Goal: Complete application form: Complete application form

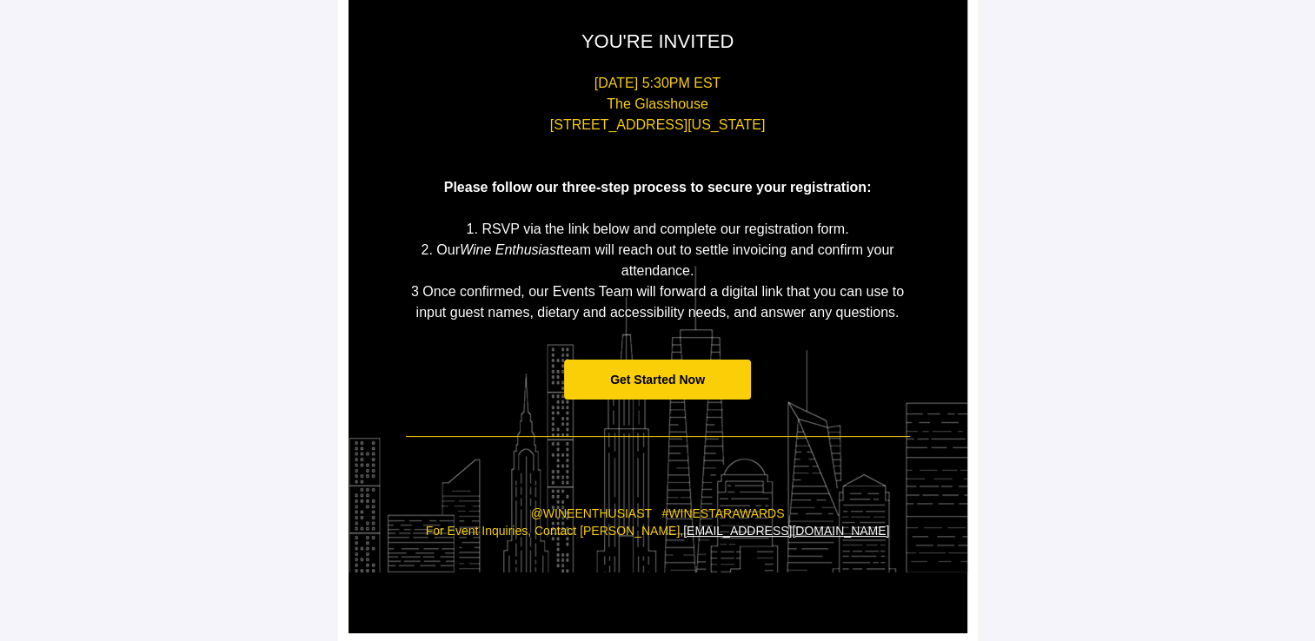
scroll to position [323, 0]
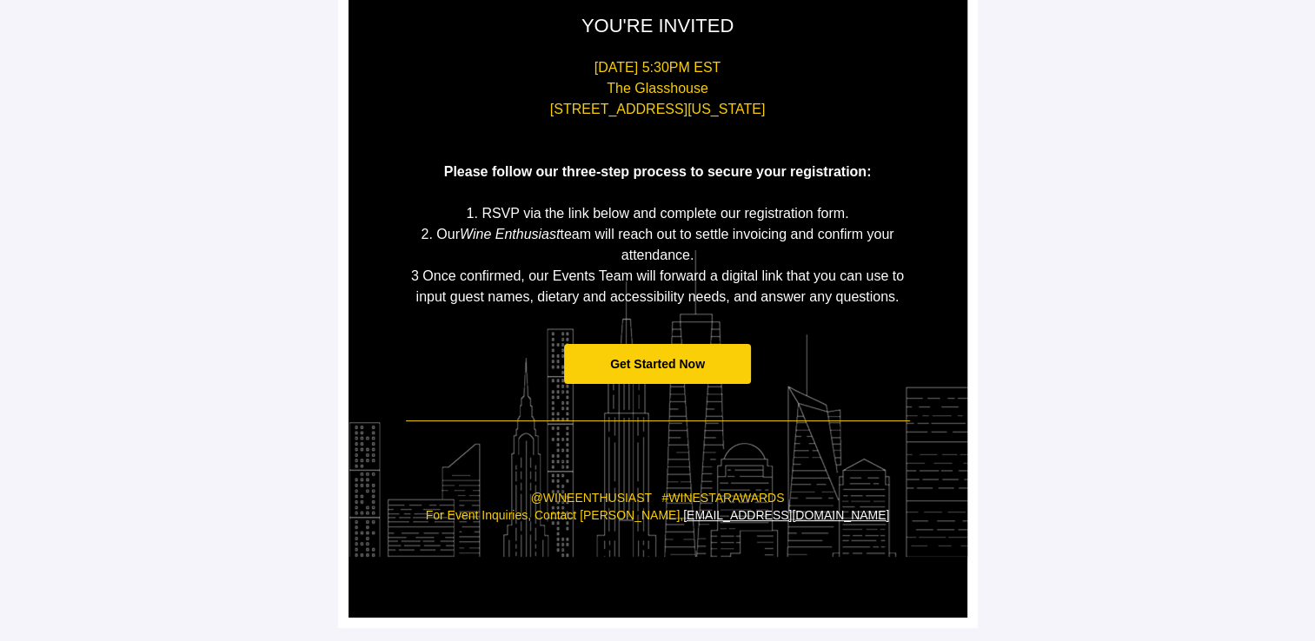
click at [649, 370] on span "Get Started Now" at bounding box center [657, 364] width 187 height 41
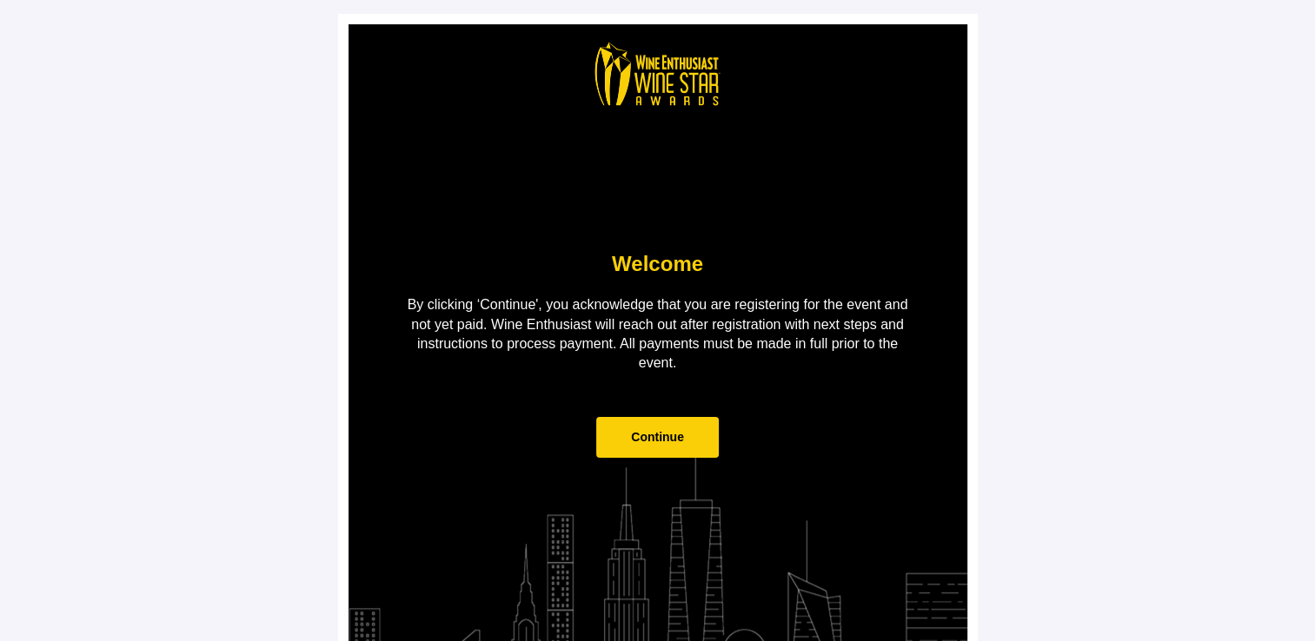
click at [633, 451] on span "Continue" at bounding box center [657, 437] width 123 height 41
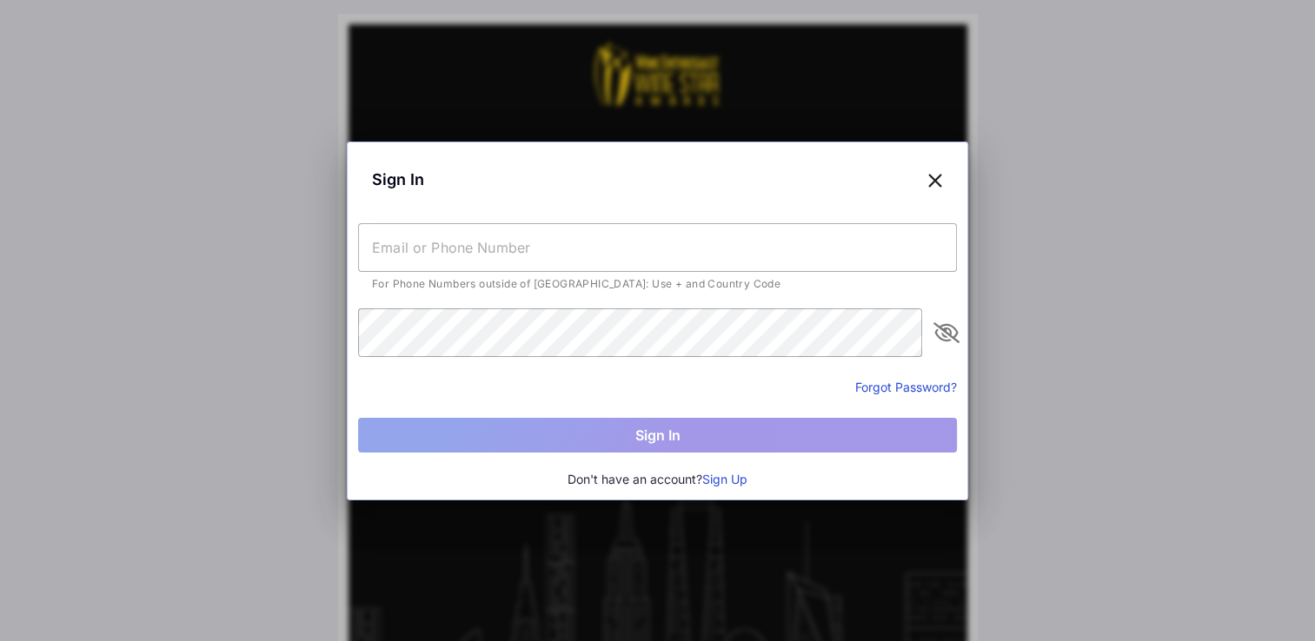
click at [441, 240] on input "text" at bounding box center [657, 247] width 599 height 49
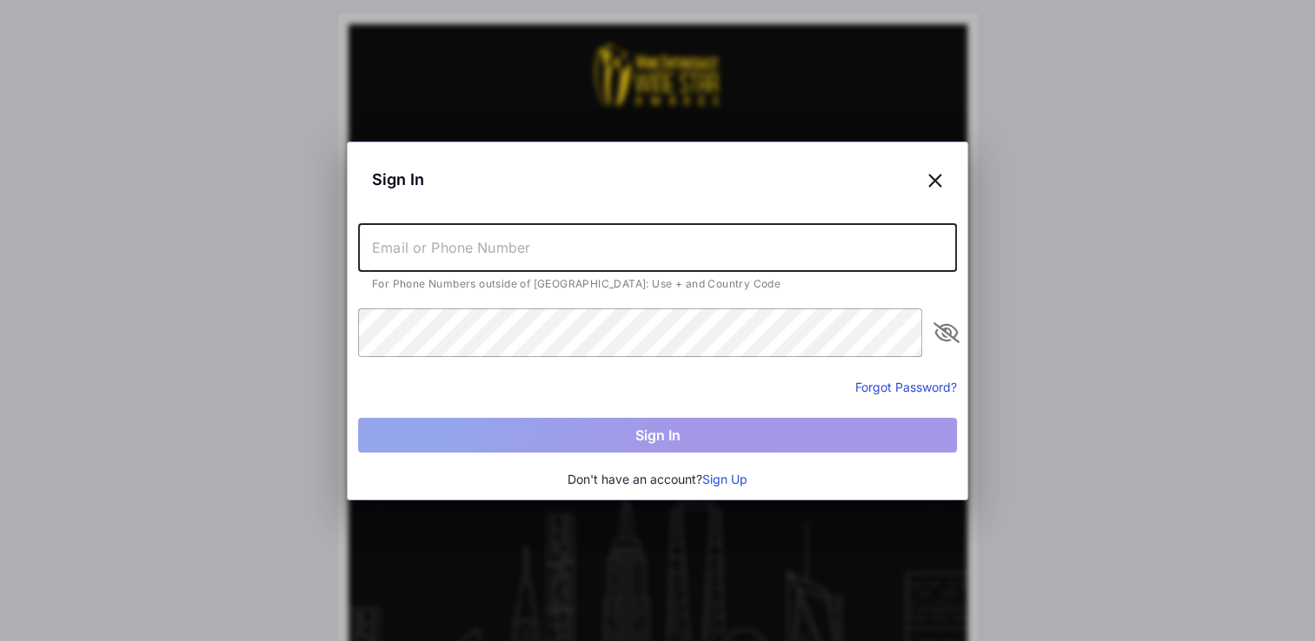
type input "[PERSON_NAME][EMAIL_ADDRESS][PERSON_NAME][DOMAIN_NAME]"
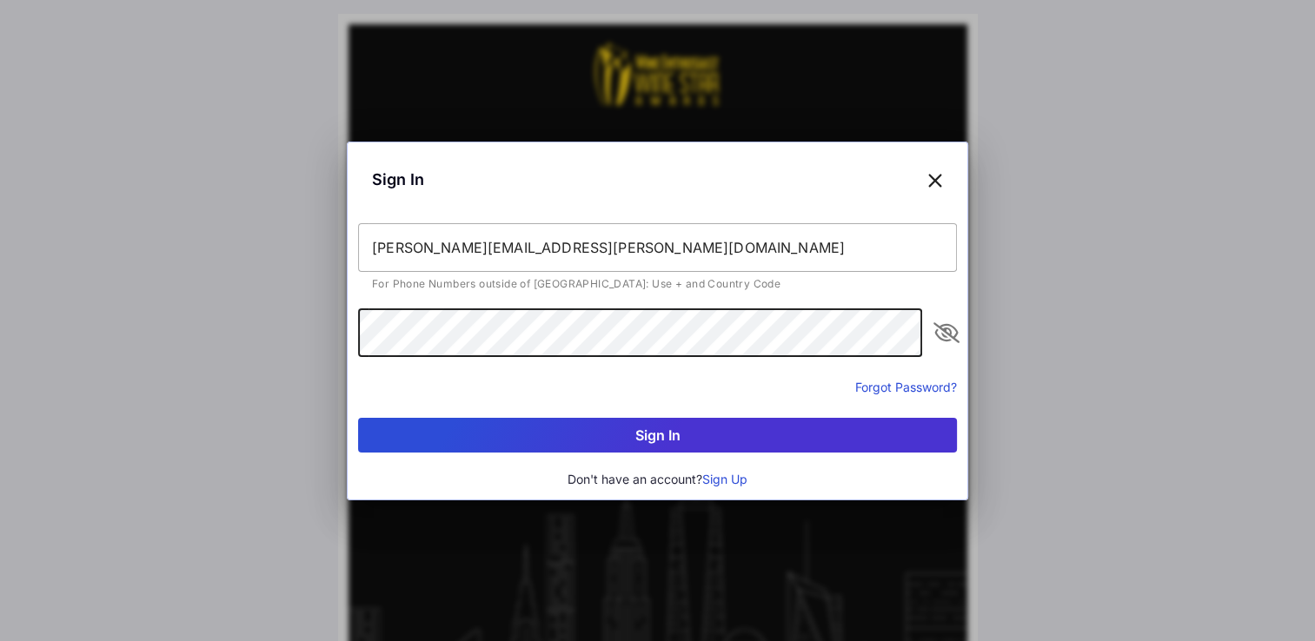
click at [358, 418] on button "Sign In" at bounding box center [657, 435] width 599 height 35
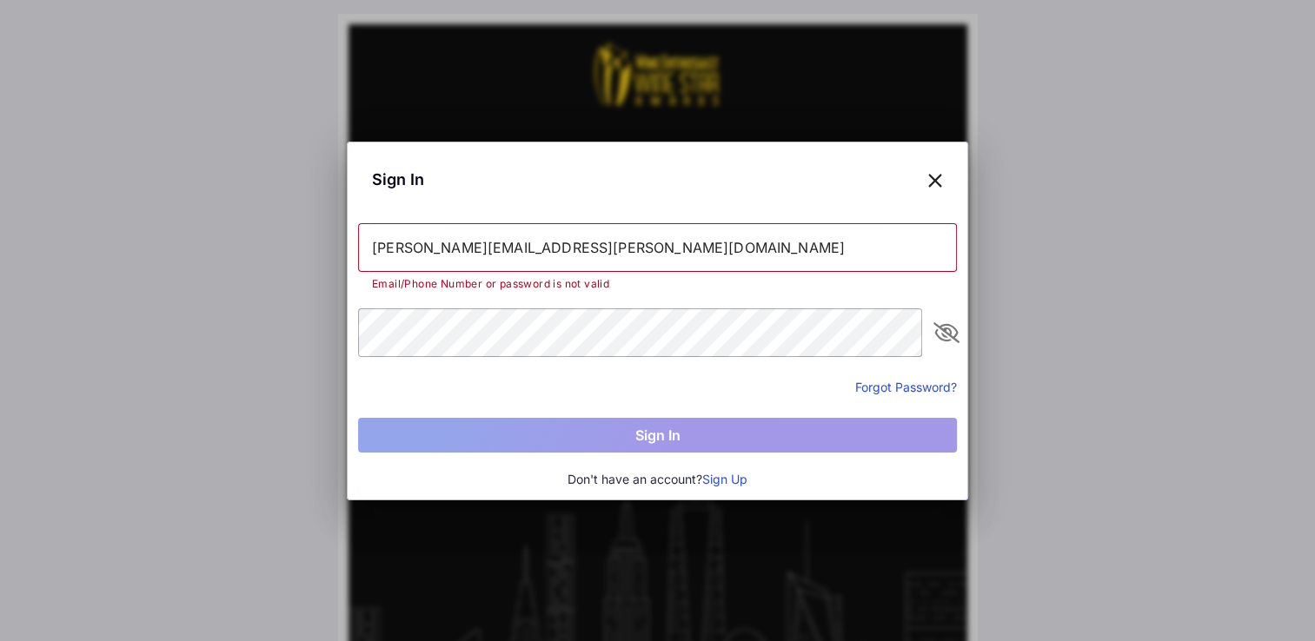
click at [722, 475] on button "Sign Up" at bounding box center [724, 479] width 45 height 19
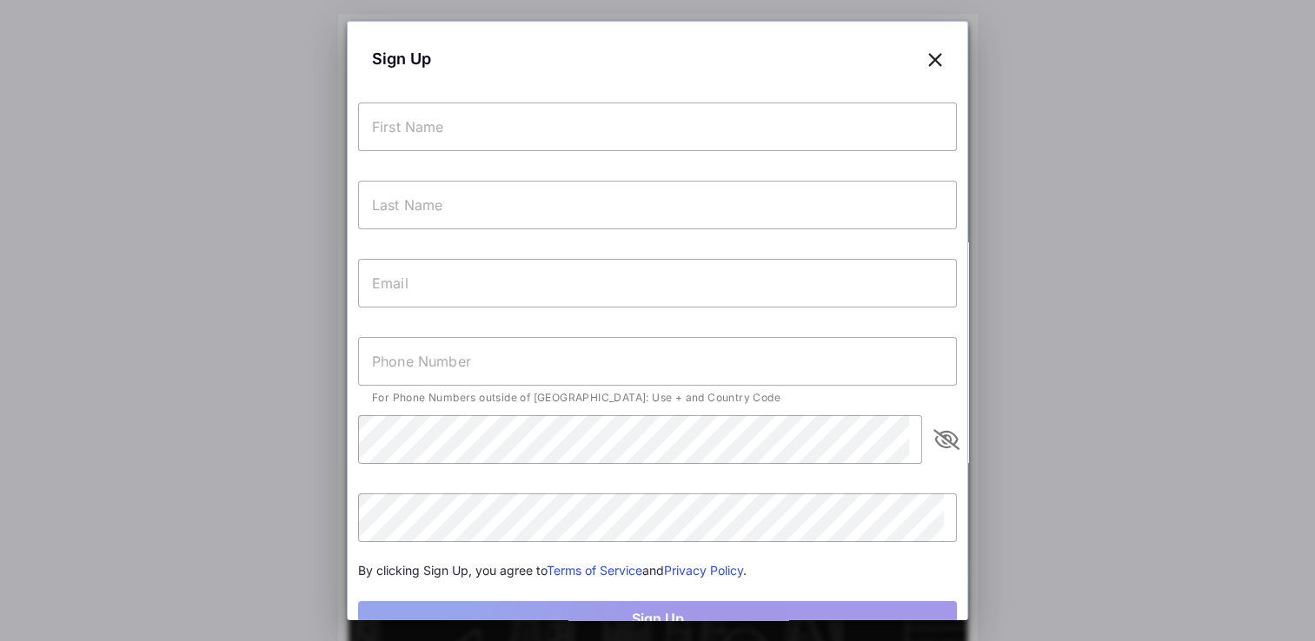
click at [421, 137] on input "text" at bounding box center [657, 127] width 599 height 49
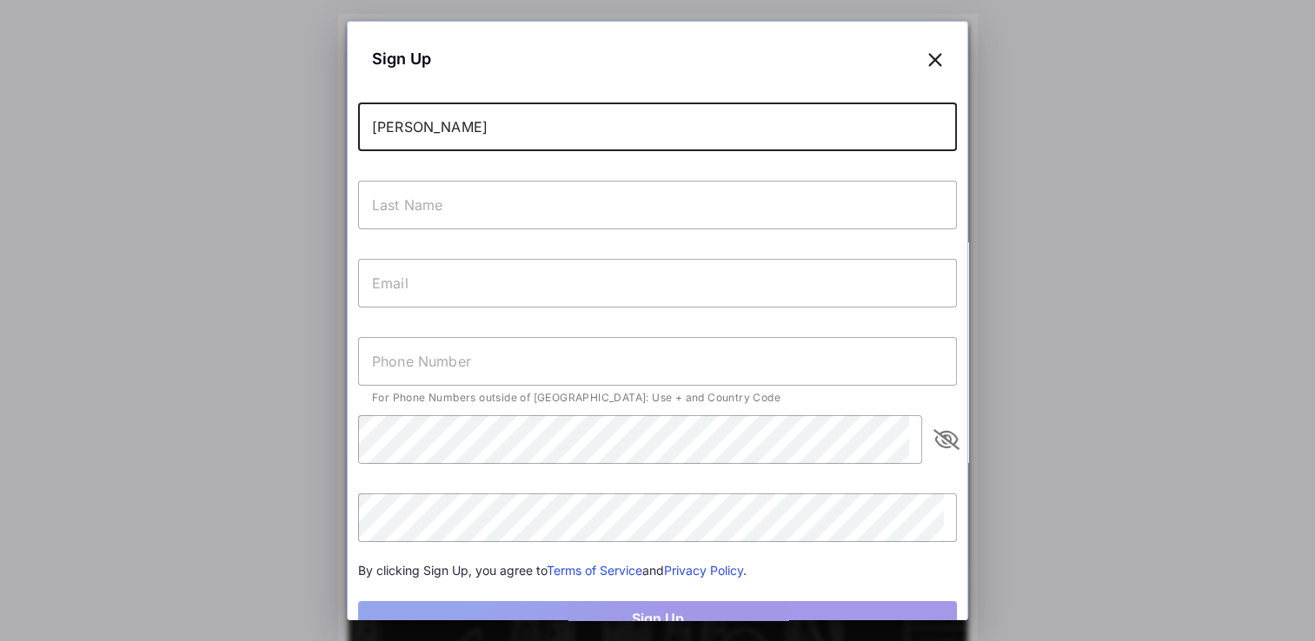
type input "[PERSON_NAME]"
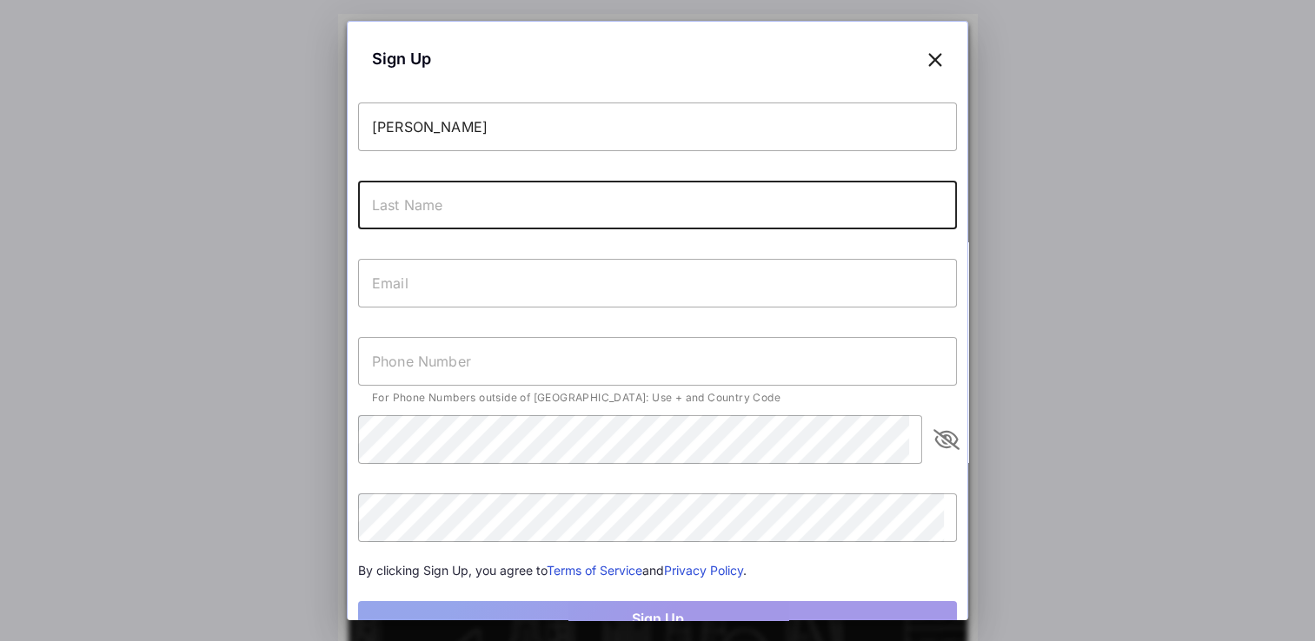
click at [374, 200] on input "text" at bounding box center [657, 205] width 599 height 49
type input "[PERSON_NAME]"
click at [371, 288] on input "text" at bounding box center [657, 283] width 599 height 49
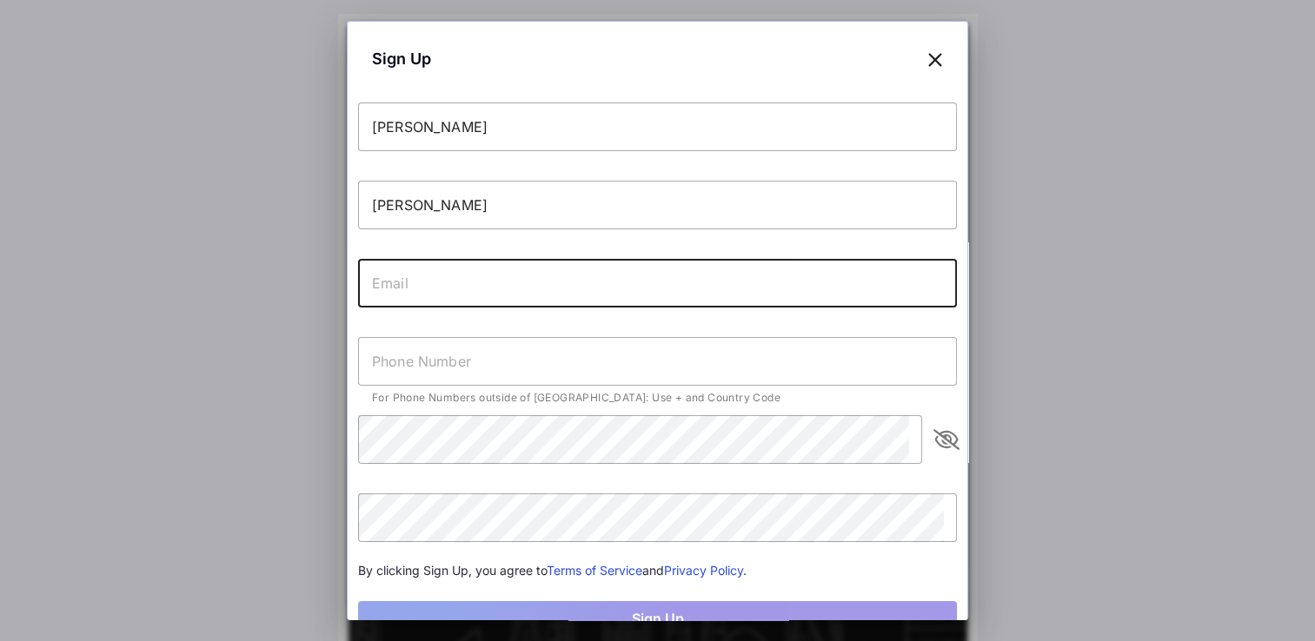
type input "[PERSON_NAME][EMAIL_ADDRESS][PERSON_NAME][DOMAIN_NAME]"
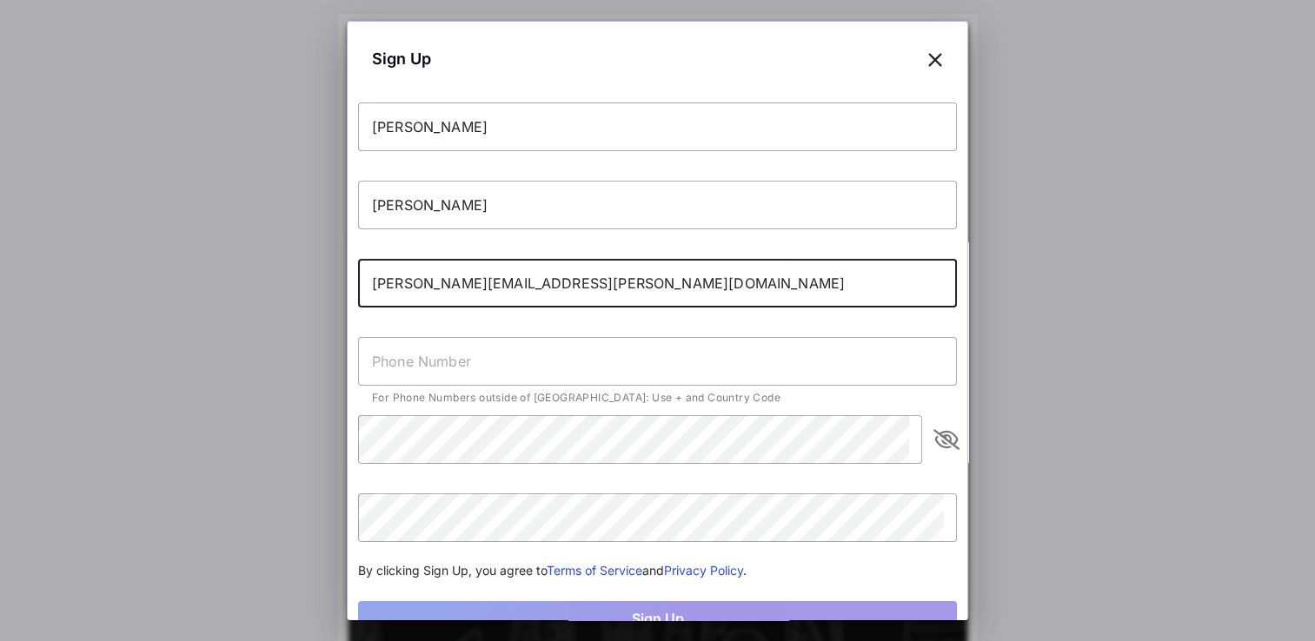
type input "[PHONE_NUMBER]"
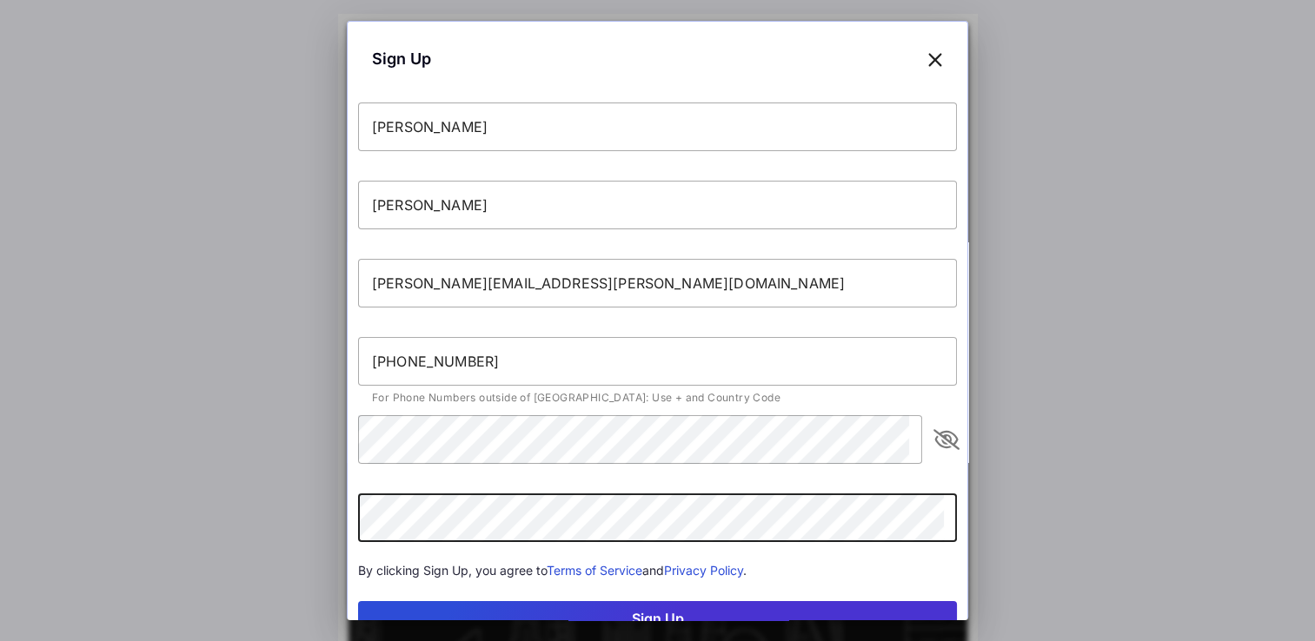
click at [358, 601] on button "Sign Up" at bounding box center [657, 618] width 599 height 35
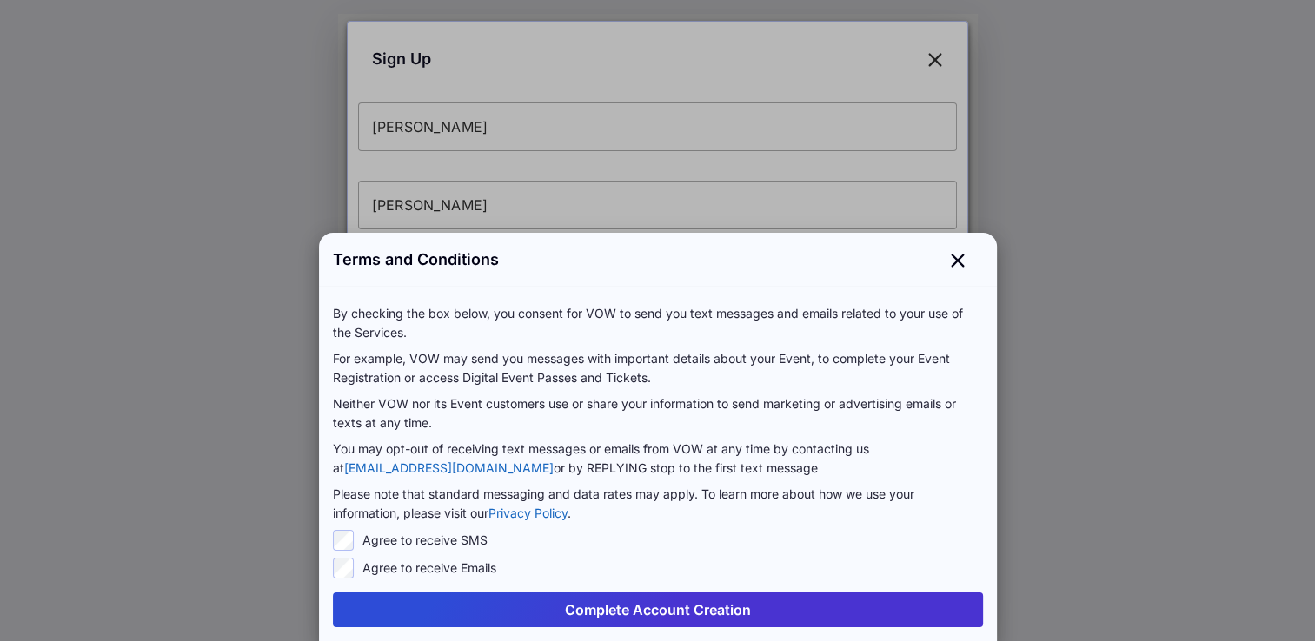
click at [501, 603] on button "Complete Account Creation" at bounding box center [658, 610] width 650 height 35
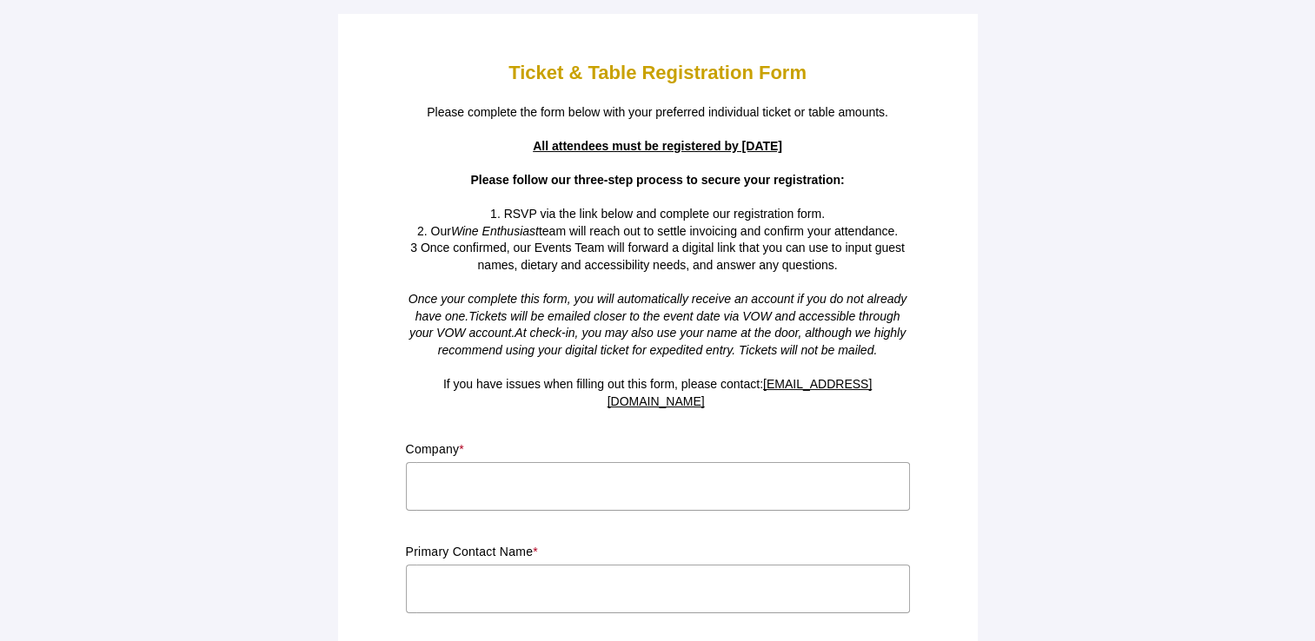
click at [474, 462] on input "text" at bounding box center [658, 486] width 504 height 49
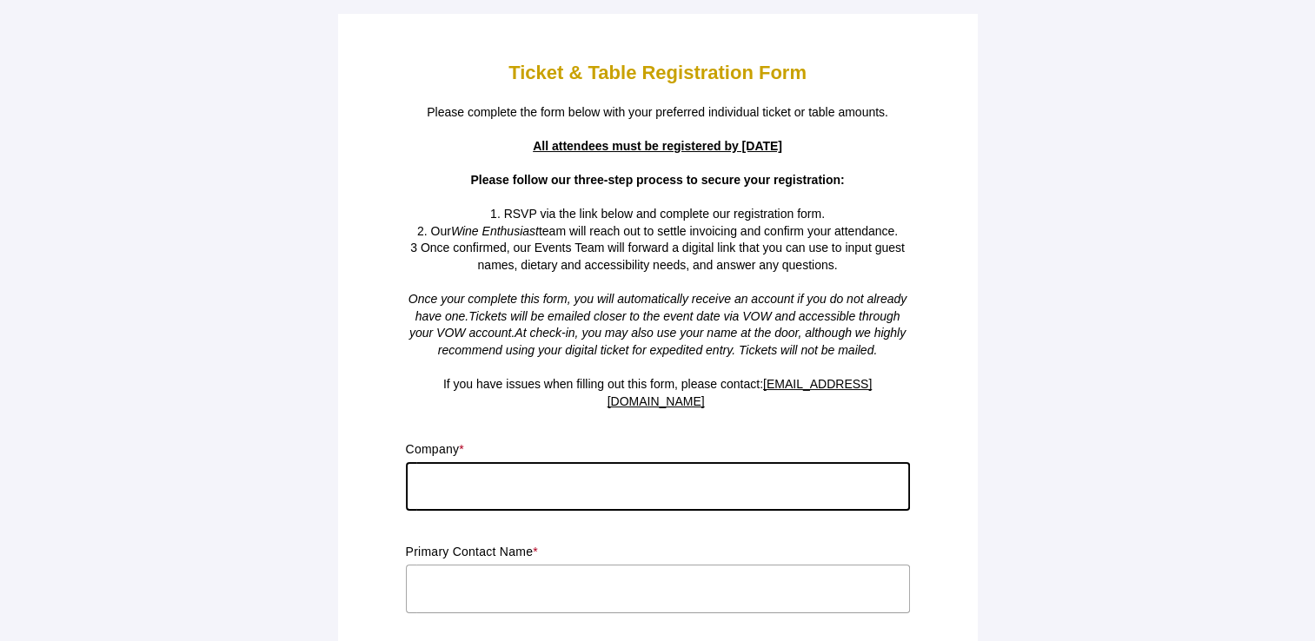
type input "Bronco Wine Company"
type input "[PERSON_NAME]"
type input "[US_STATE]"
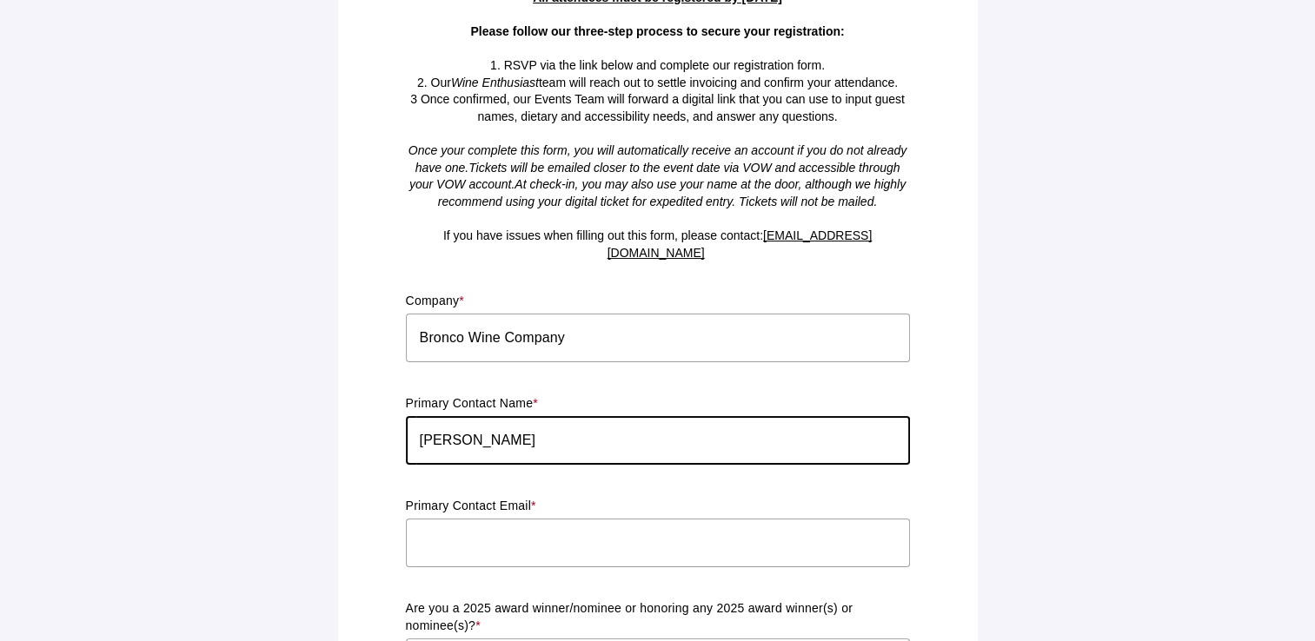
drag, startPoint x: 547, startPoint y: 430, endPoint x: 561, endPoint y: 426, distance: 15.4
click at [561, 426] on input "[PERSON_NAME]" at bounding box center [658, 440] width 504 height 49
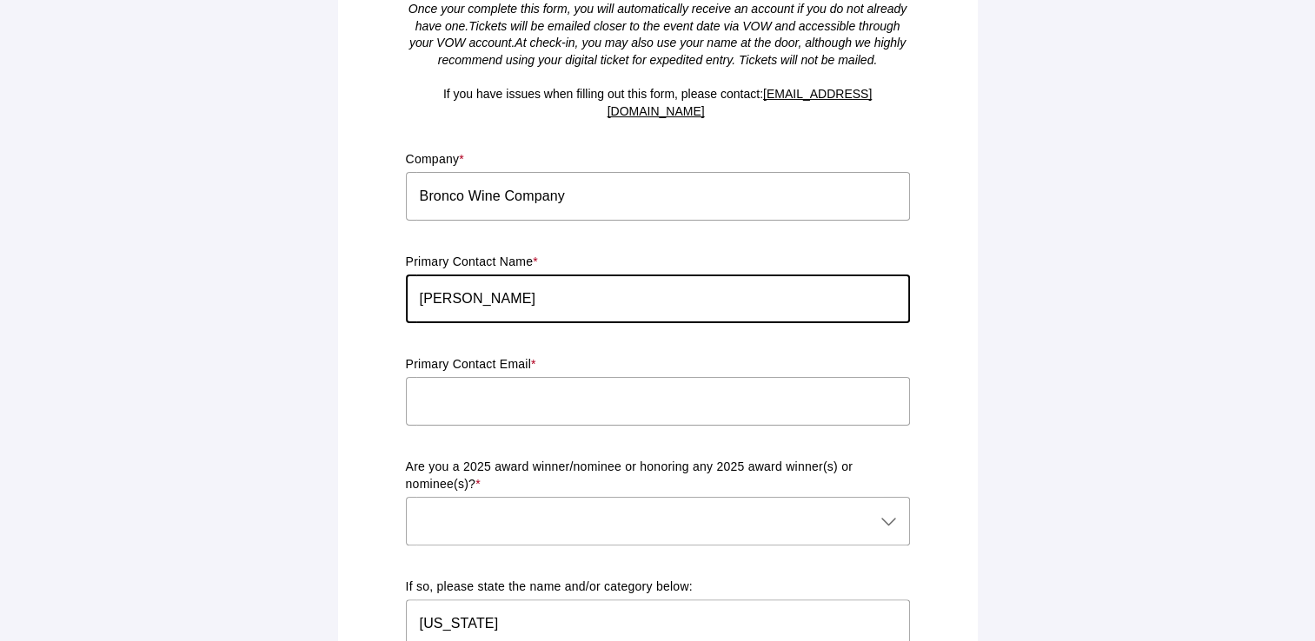
scroll to position [291, 0]
click at [524, 394] on input "text" at bounding box center [658, 400] width 504 height 49
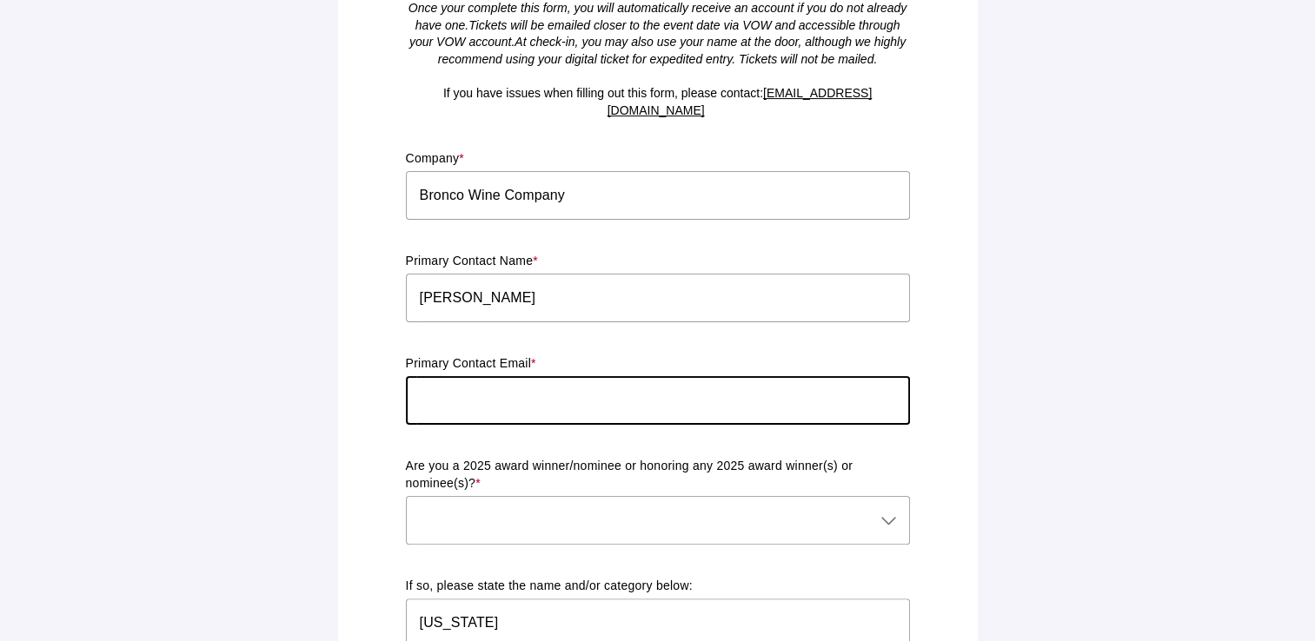
type input "[PERSON_NAME][EMAIL_ADDRESS][PERSON_NAME][DOMAIN_NAME]"
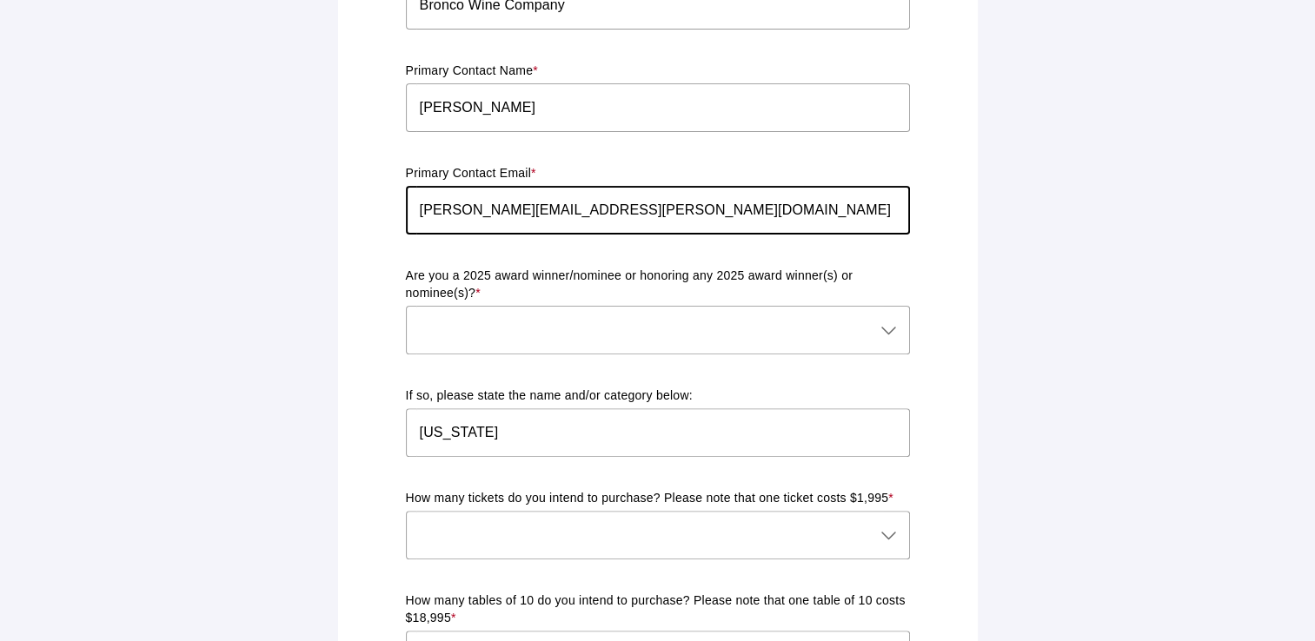
scroll to position [482, 0]
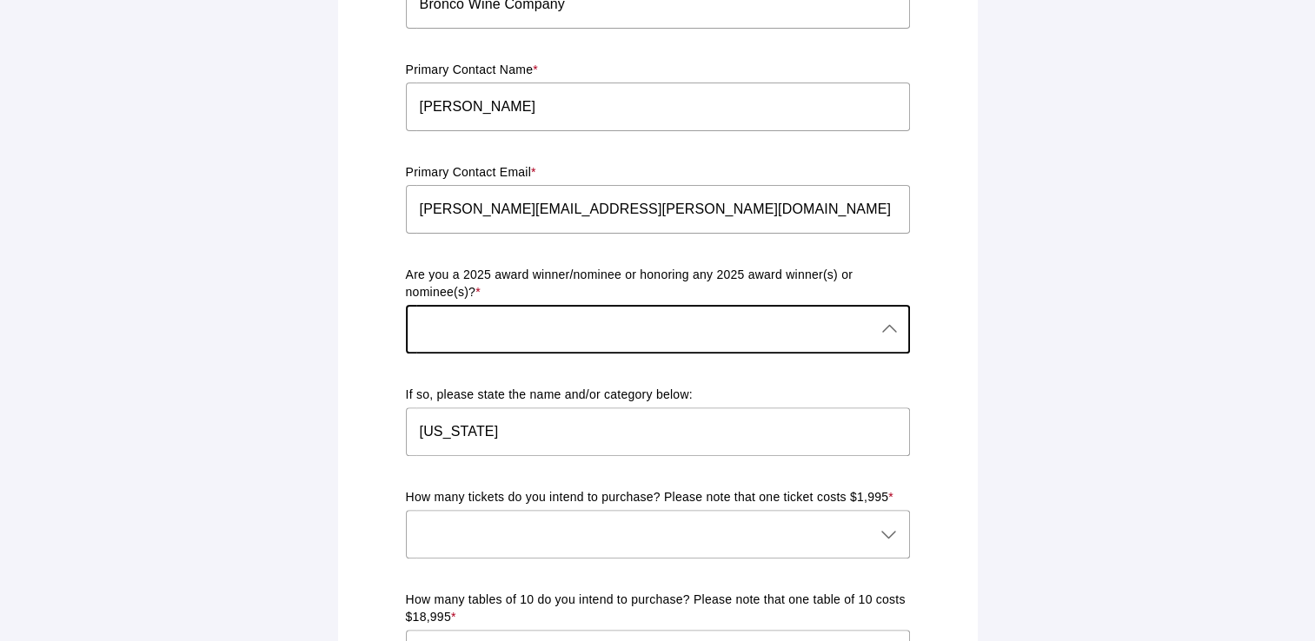
click at [525, 305] on div at bounding box center [640, 329] width 469 height 49
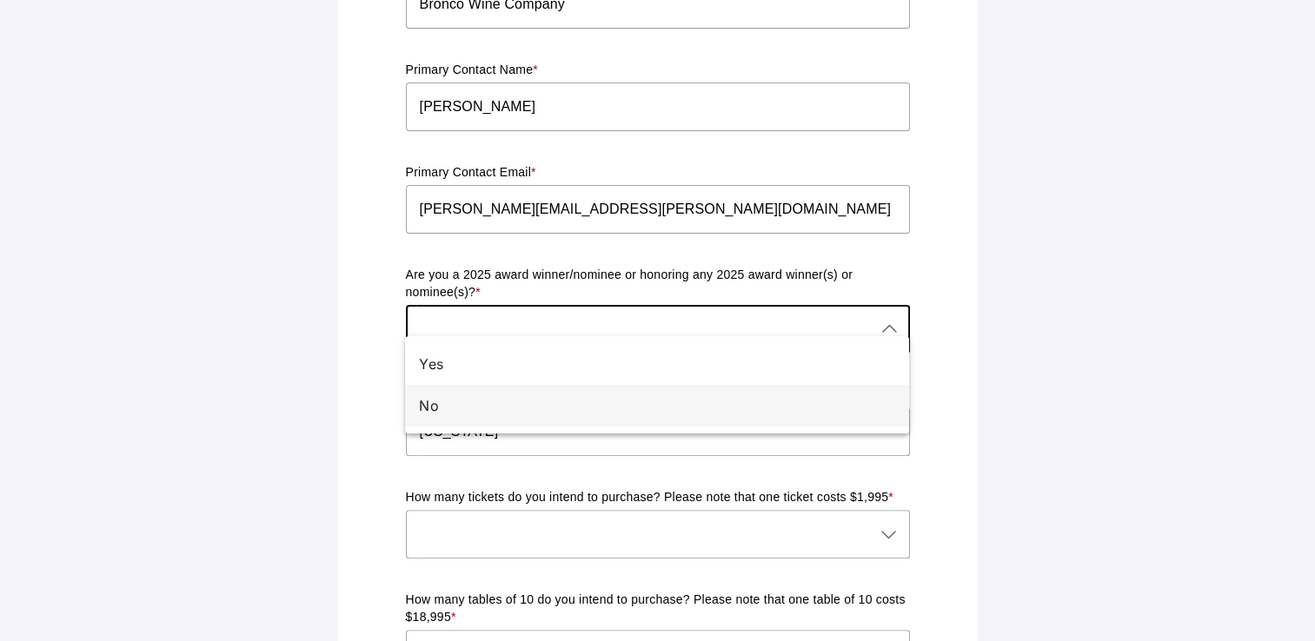
click at [474, 404] on div "No" at bounding box center [650, 405] width 462 height 21
type input "No"
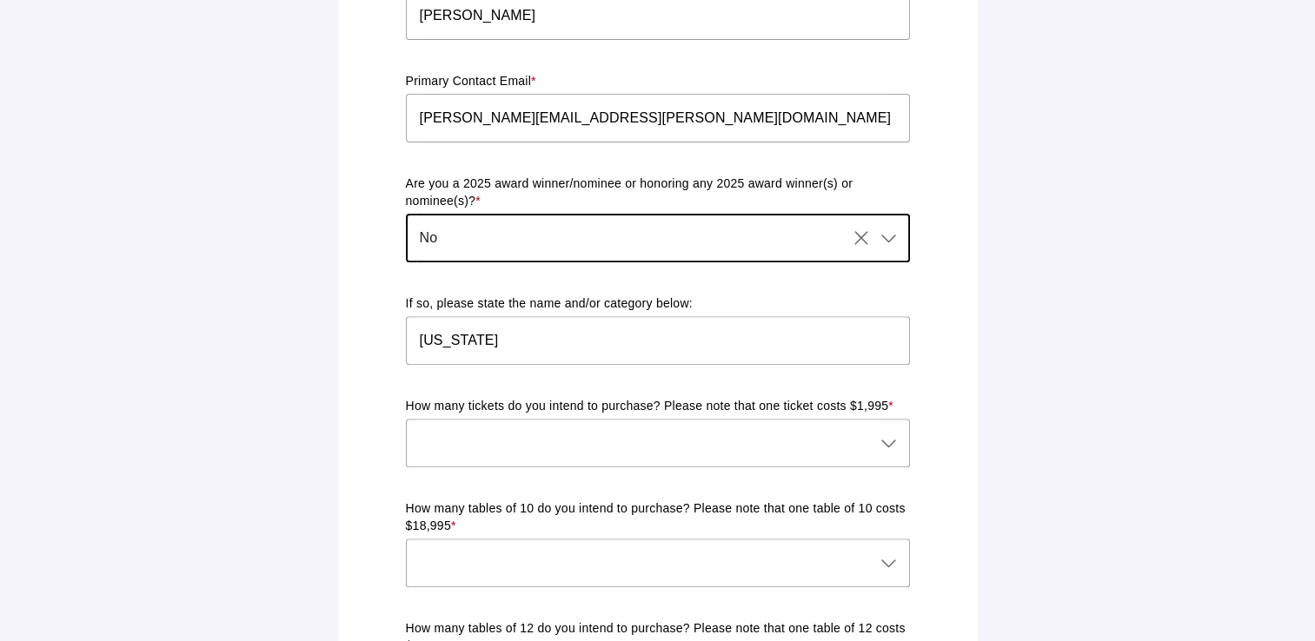
scroll to position [583, 0]
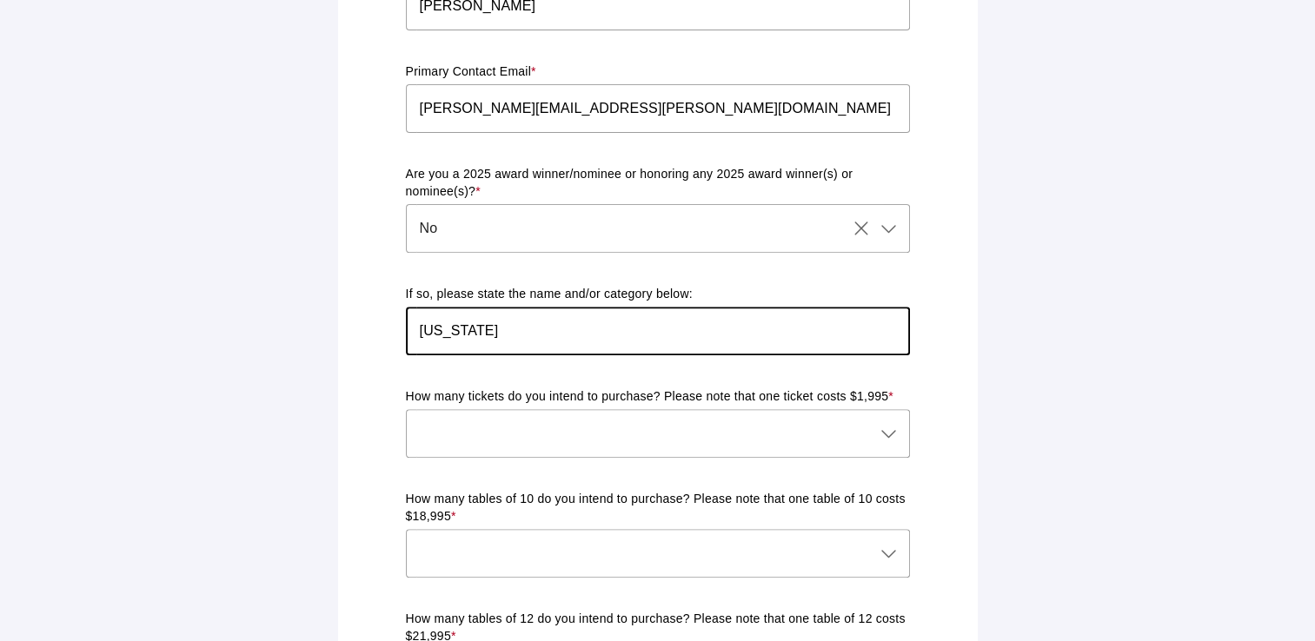
drag, startPoint x: 539, startPoint y: 310, endPoint x: 393, endPoint y: 315, distance: 146.1
click at [393, 315] on div "Ticket & Table Registration Form Please complete the form below with your prefe…" at bounding box center [658, 544] width 619 height 2207
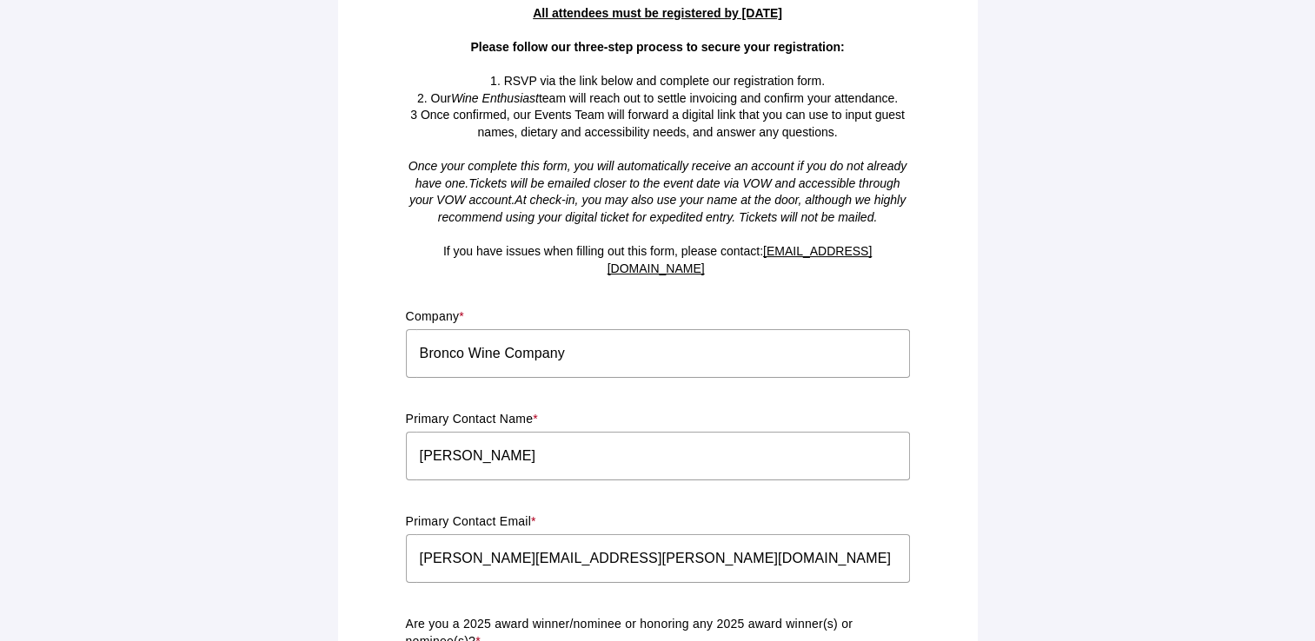
scroll to position [134, 0]
